Goal: Book appointment/travel/reservation

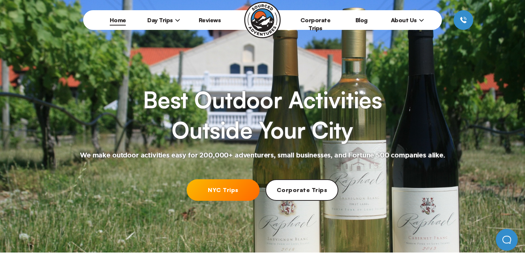
scroll to position [33, 0]
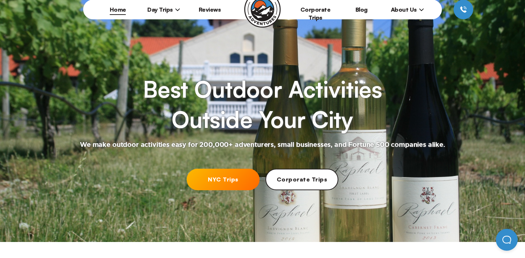
click at [215, 180] on link "NYC Trips" at bounding box center [223, 180] width 73 height 22
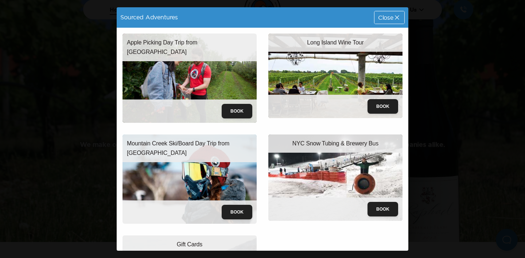
click at [326, 81] on img at bounding box center [336, 76] width 134 height 85
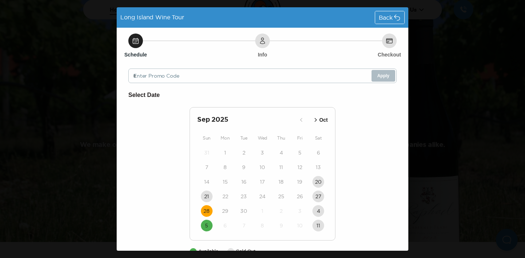
click at [206, 210] on time "28" at bounding box center [207, 211] width 6 height 7
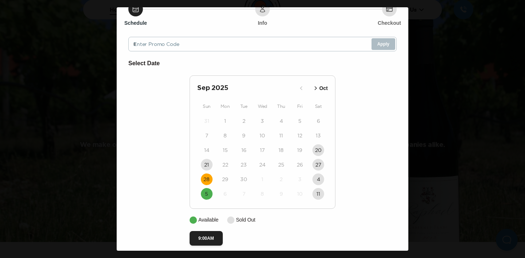
scroll to position [40, 0]
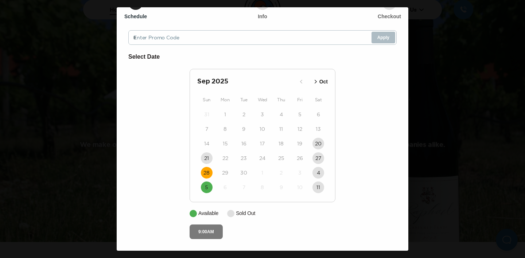
click at [205, 229] on button "9:00AM" at bounding box center [206, 232] width 33 height 15
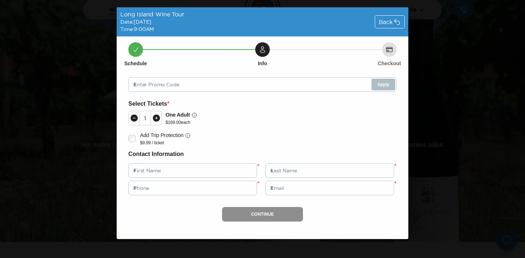
scroll to position [0, 0]
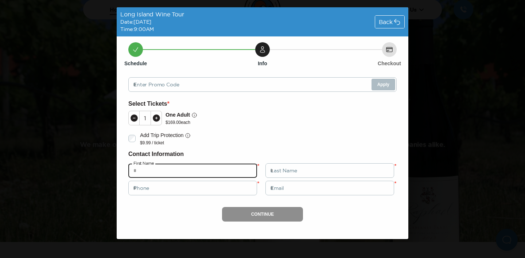
click at [183, 168] on input "text" at bounding box center [192, 170] width 129 height 15
type input "**"
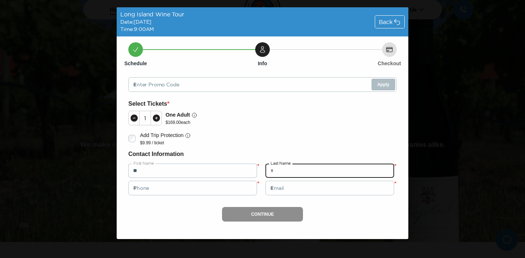
click at [284, 171] on input "text" at bounding box center [330, 170] width 129 height 15
type input "**"
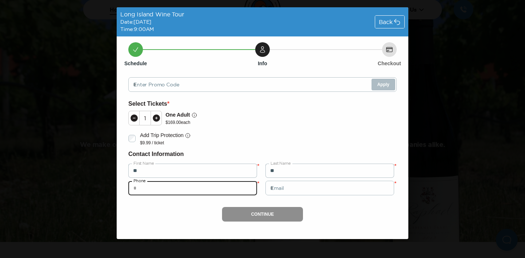
click at [203, 185] on input "tel" at bounding box center [192, 188] width 129 height 15
click at [386, 25] on span "Back" at bounding box center [386, 22] width 14 height 6
